Goal: Find contact information: Find contact information

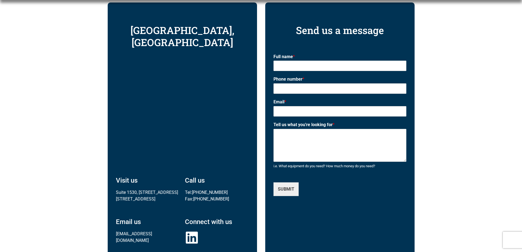
drag, startPoint x: 116, startPoint y: 181, endPoint x: 161, endPoint y: 187, distance: 45.3
click at [161, 189] on p "Suite 1530, [STREET_ADDRESS]" at bounding box center [148, 195] width 64 height 13
copy p "Suite 1530, [STREET_ADDRESS]"
